Goal: Transaction & Acquisition: Subscribe to service/newsletter

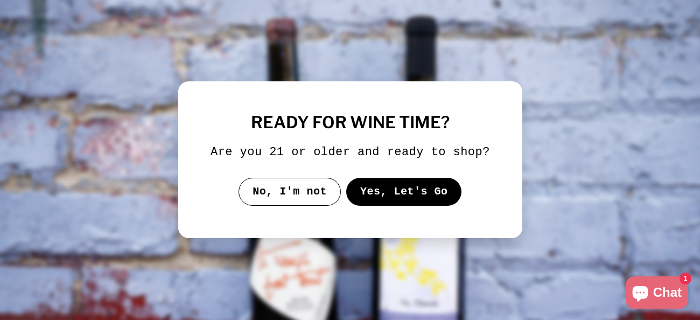
click at [389, 190] on button "Yes, Let's Go" at bounding box center [404, 192] width 116 height 28
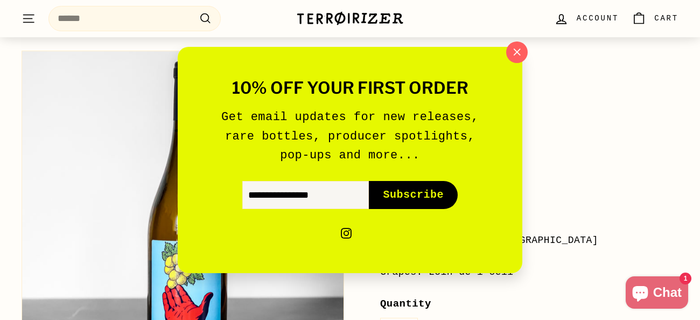
scroll to position [120, 0]
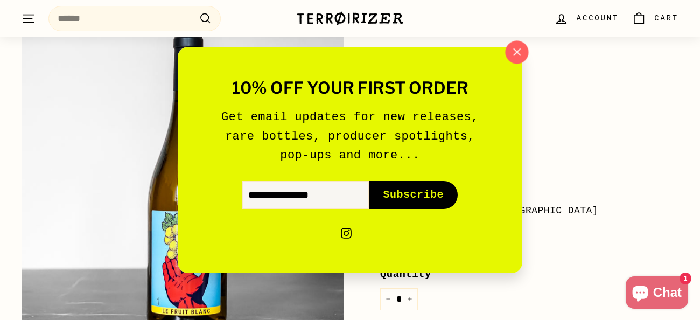
click at [519, 50] on icon "button" at bounding box center [517, 51] width 7 height 7
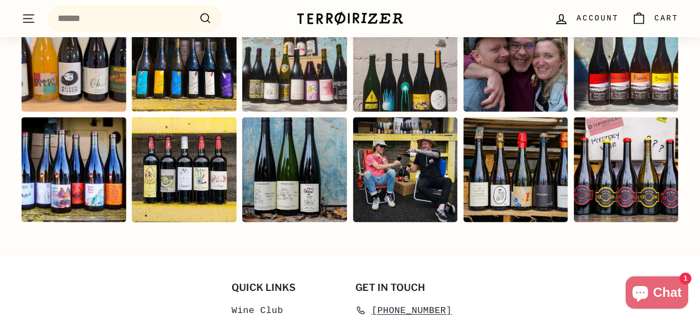
scroll to position [2085, 0]
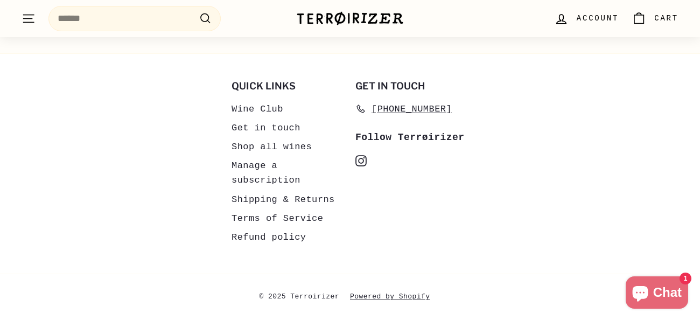
click at [263, 108] on link "Wine Club" at bounding box center [258, 109] width 52 height 19
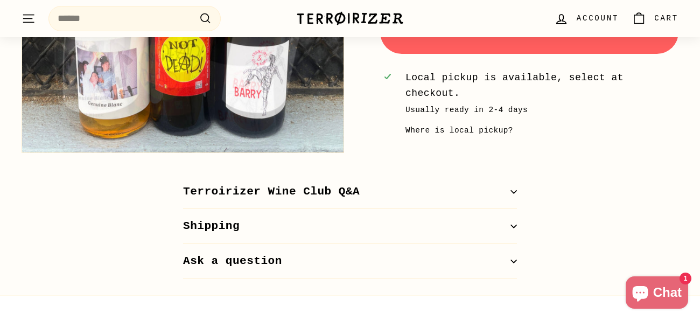
scroll to position [653, 0]
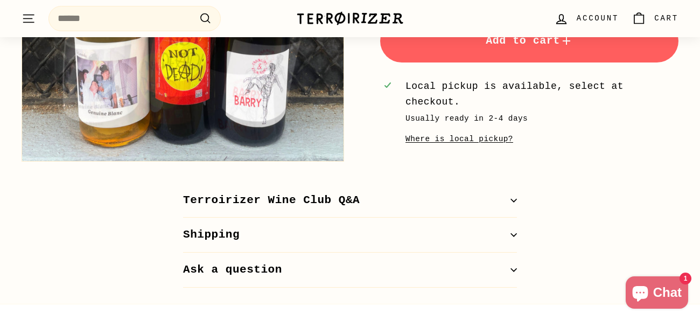
click at [415, 139] on div "Where is local pickup?" at bounding box center [459, 139] width 108 height 12
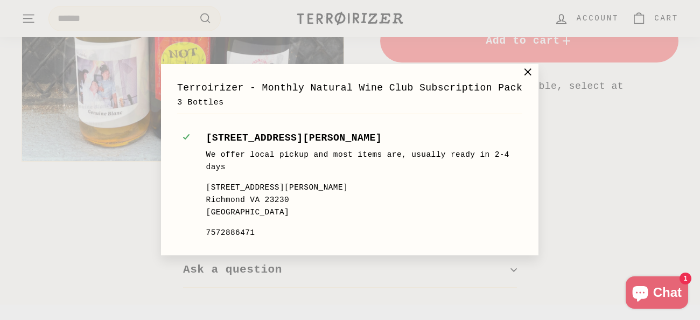
click at [529, 72] on icon at bounding box center [528, 72] width 6 height 6
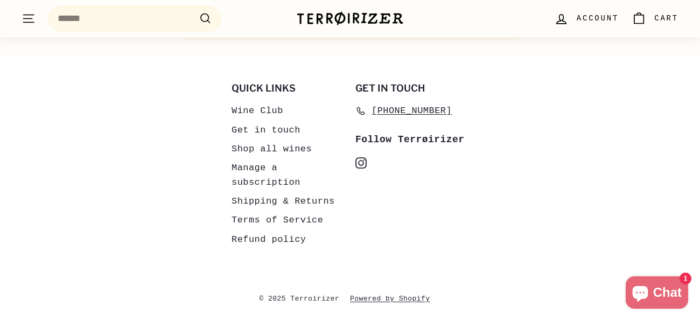
scroll to position [903, 0]
